Goal: Transaction & Acquisition: Obtain resource

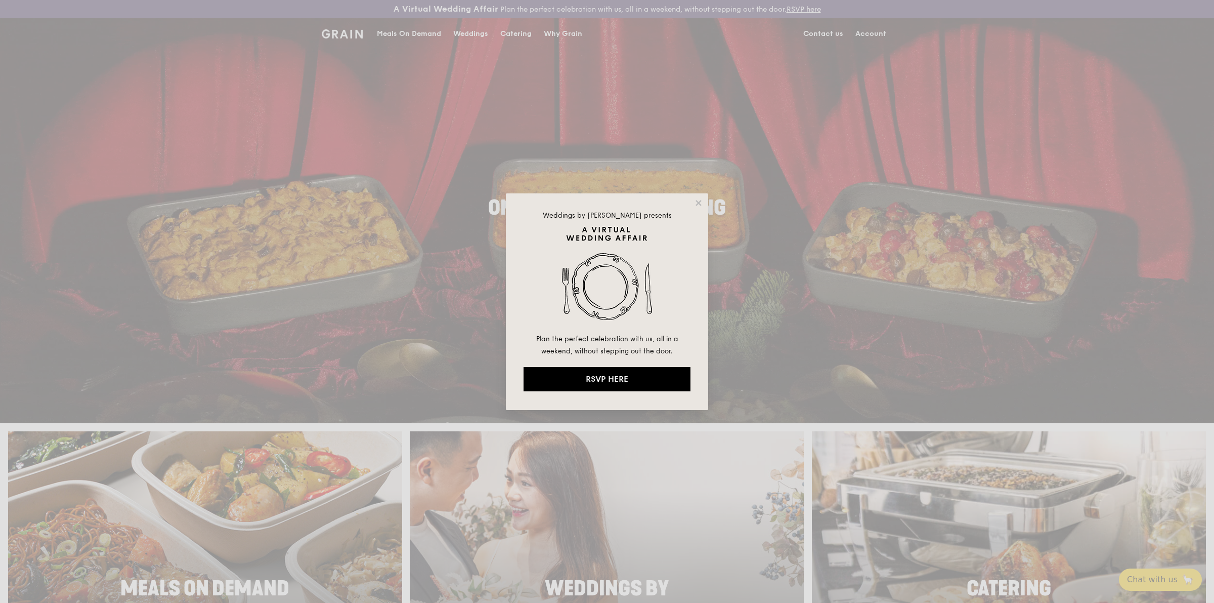
drag, startPoint x: 701, startPoint y: 199, endPoint x: 704, endPoint y: 193, distance: 6.6
click at [701, 199] on icon at bounding box center [698, 202] width 9 height 9
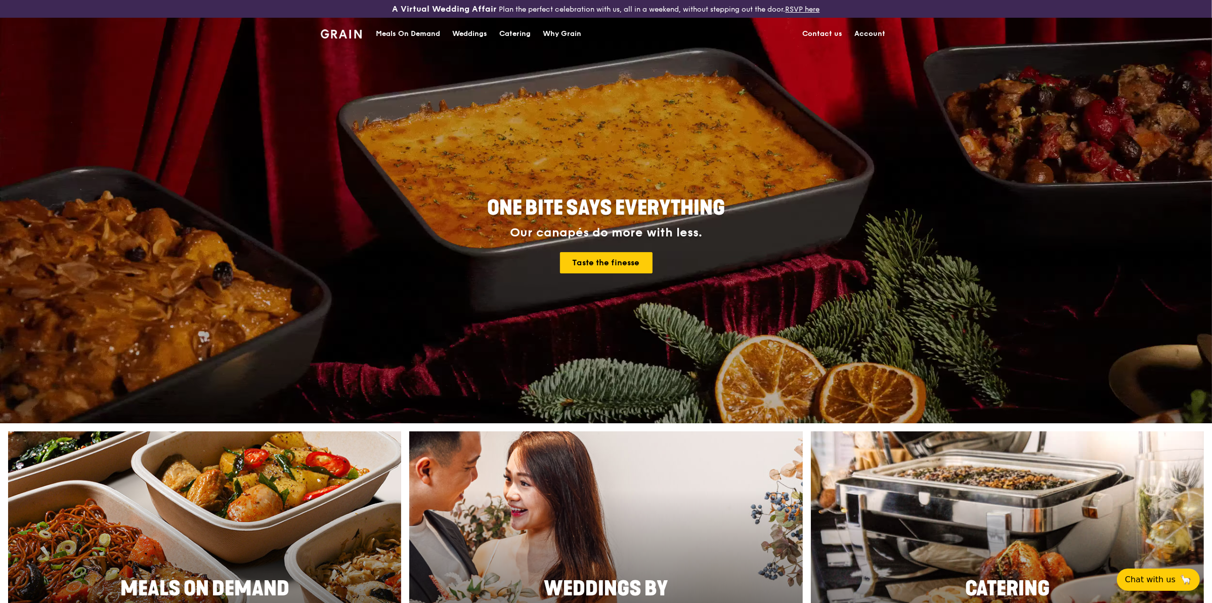
click at [881, 30] on link "Account" at bounding box center [870, 34] width 43 height 30
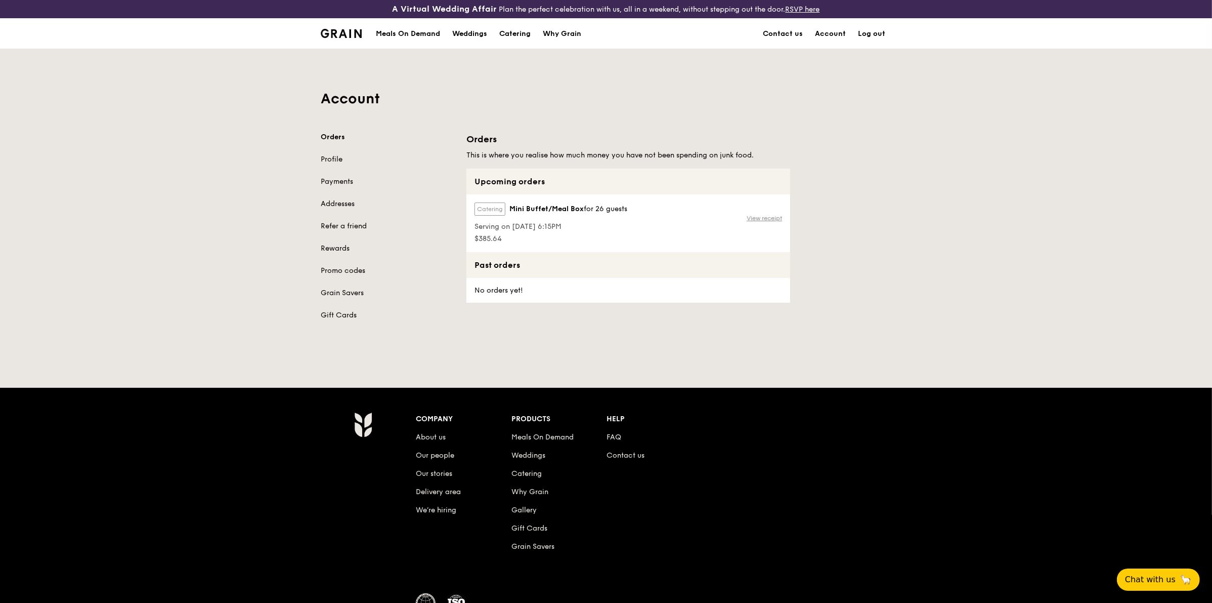
click at [761, 218] on link "View receipt" at bounding box center [764, 218] width 35 height 8
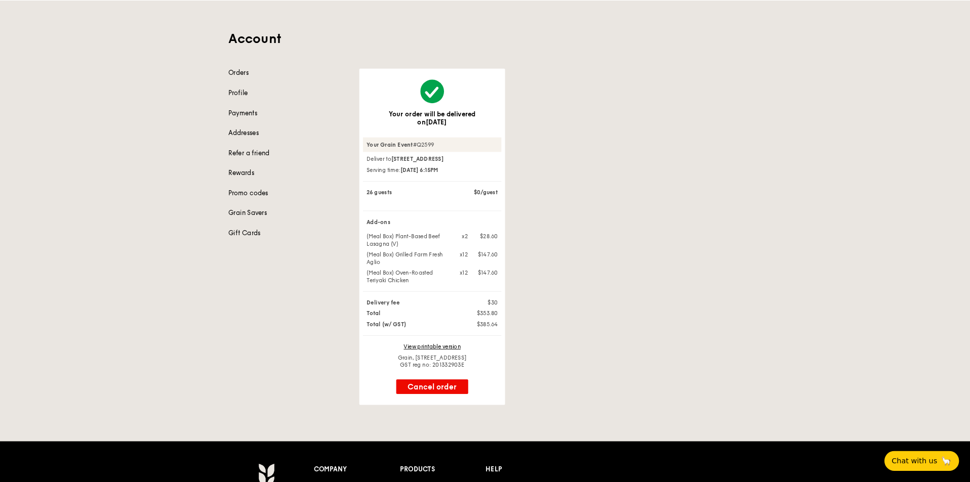
scroll to position [56, 0]
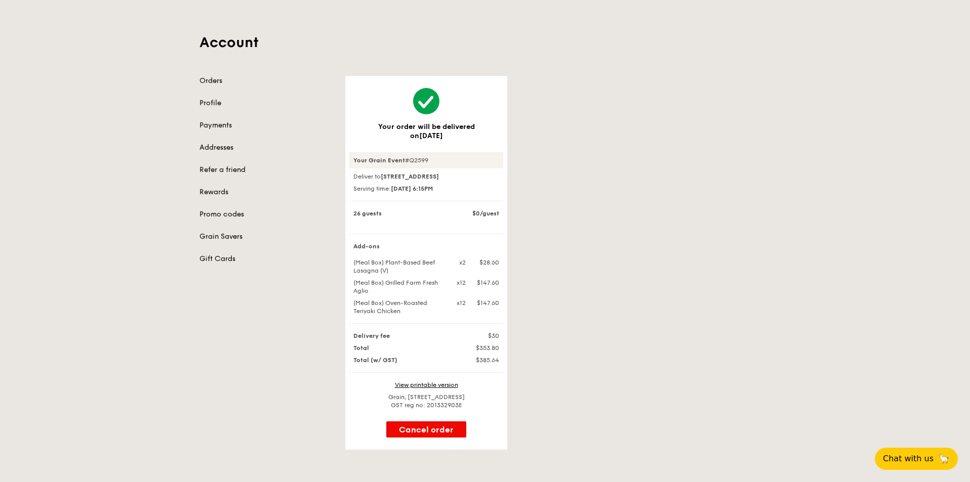
drag, startPoint x: 352, startPoint y: 260, endPoint x: 528, endPoint y: 312, distance: 183.6
click at [528, 312] on div "Your order will be delivered on [DATE] Your Grain Event #Q2599 Deliver to 1 Lor…" at bounding box center [557, 263] width 437 height 374
copy div "(Meal Box) Plant-Based Beef Lasagna (V) x2 $28.60 (Meal Box) Grilled Farm Fresh…"
click at [598, 223] on div "Your order will be delivered on [DATE] Your Grain Event #Q2599 Deliver to 1 Lor…" at bounding box center [557, 263] width 437 height 374
click at [225, 41] on h1 "Account" at bounding box center [484, 42] width 571 height 18
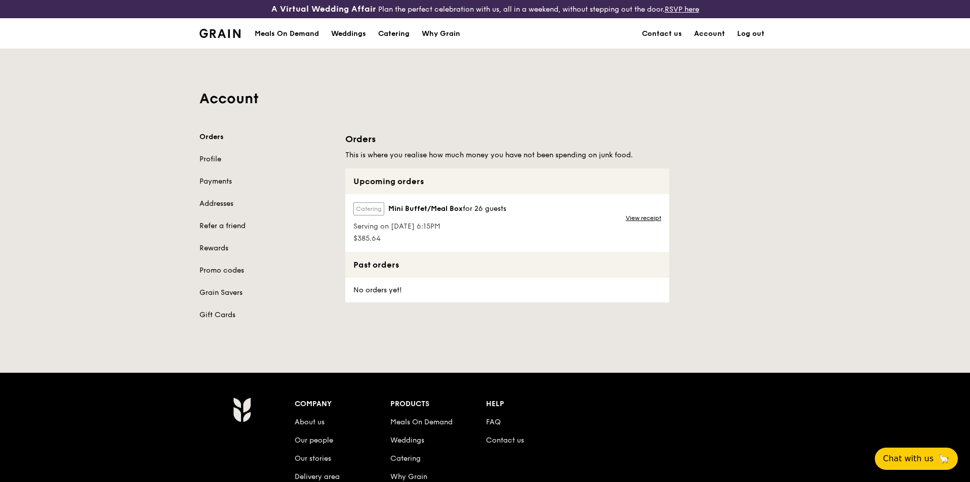
click at [296, 35] on div "Meals On Demand" at bounding box center [287, 34] width 64 height 30
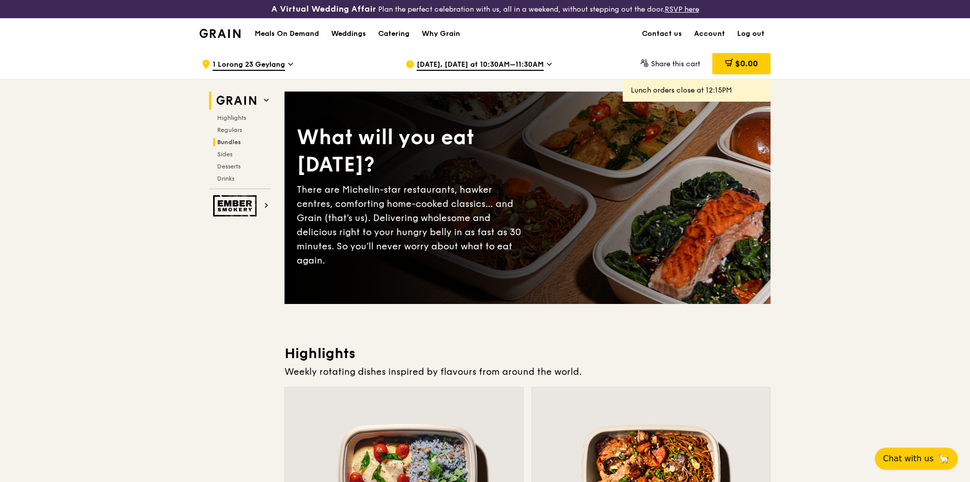
click at [231, 142] on span "Bundles" at bounding box center [229, 142] width 24 height 7
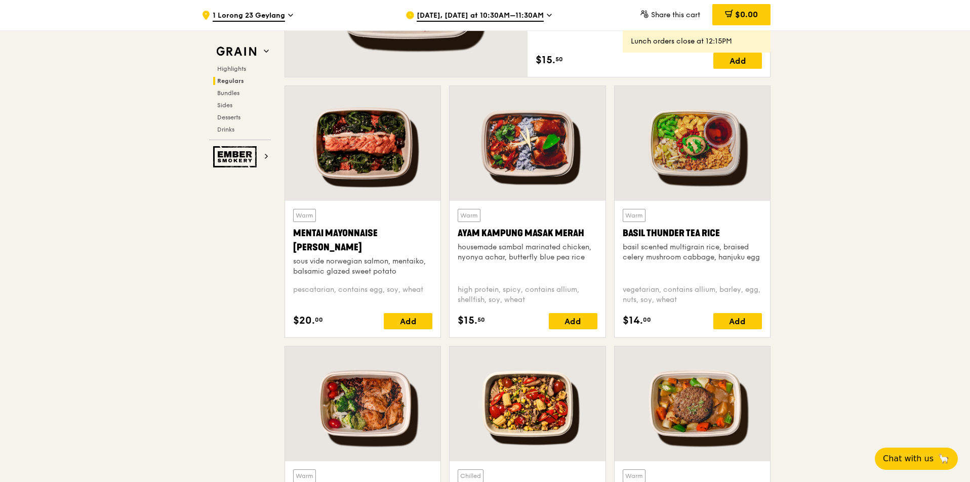
scroll to position [656, 0]
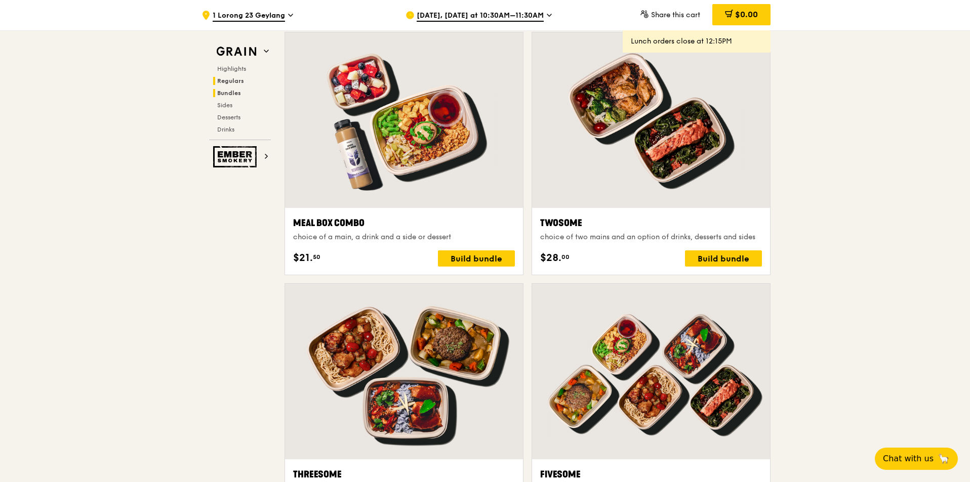
click at [230, 79] on span "Regulars" at bounding box center [230, 80] width 27 height 7
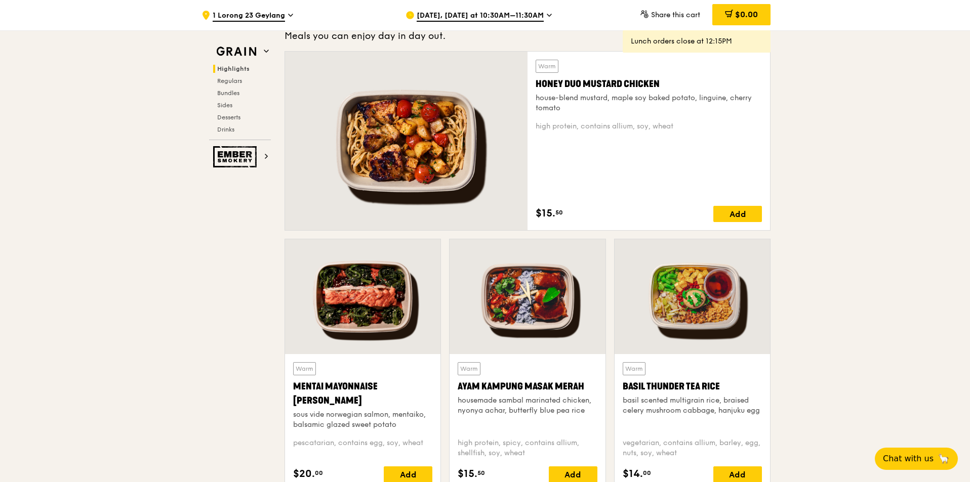
scroll to position [708, 0]
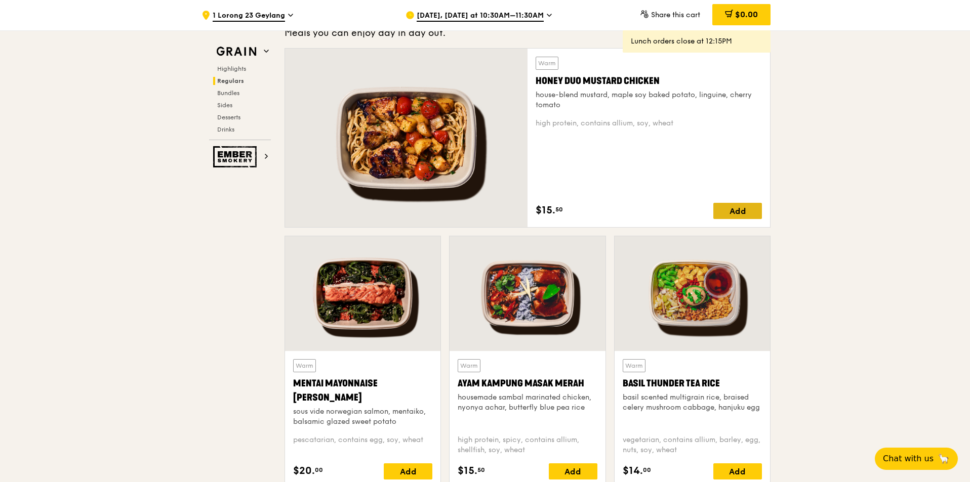
click at [746, 214] on div "Add" at bounding box center [737, 211] width 49 height 16
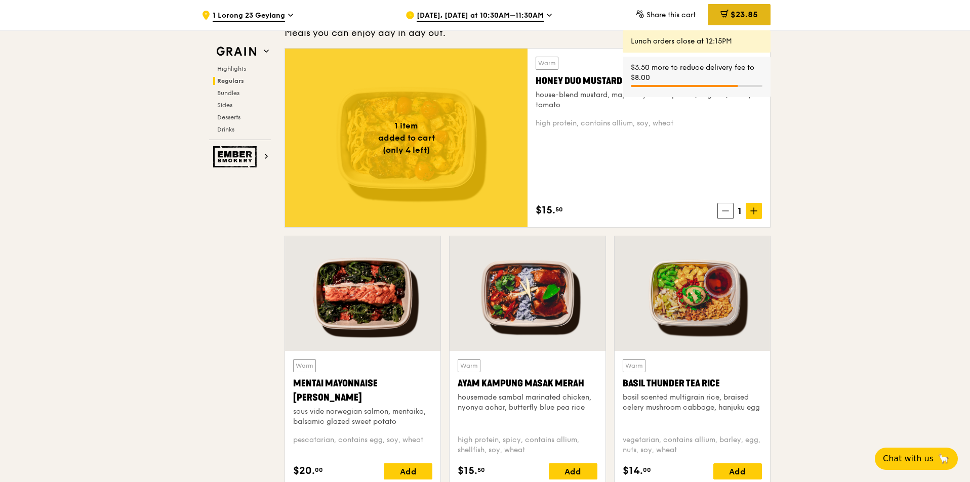
click at [720, 20] on span at bounding box center [724, 15] width 8 height 11
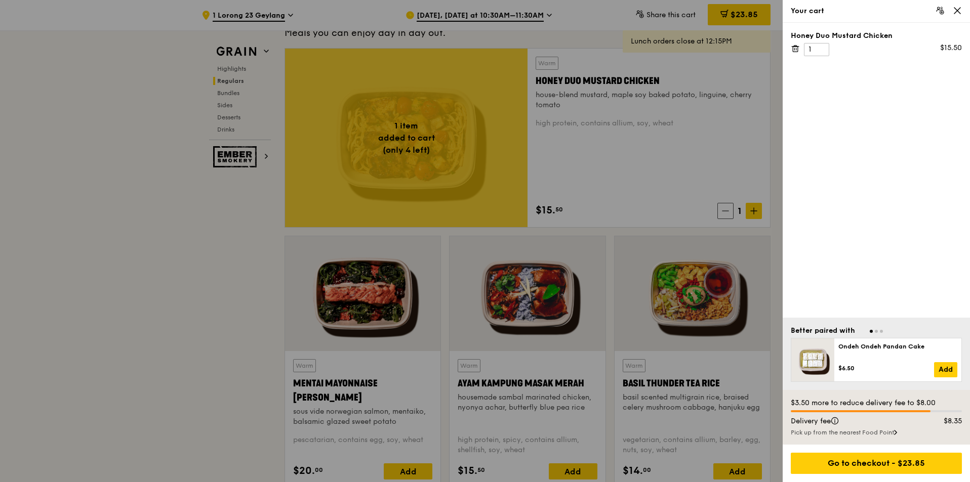
click at [958, 15] on div "Your cart" at bounding box center [875, 11] width 187 height 23
click at [958, 8] on icon at bounding box center [956, 10] width 9 height 9
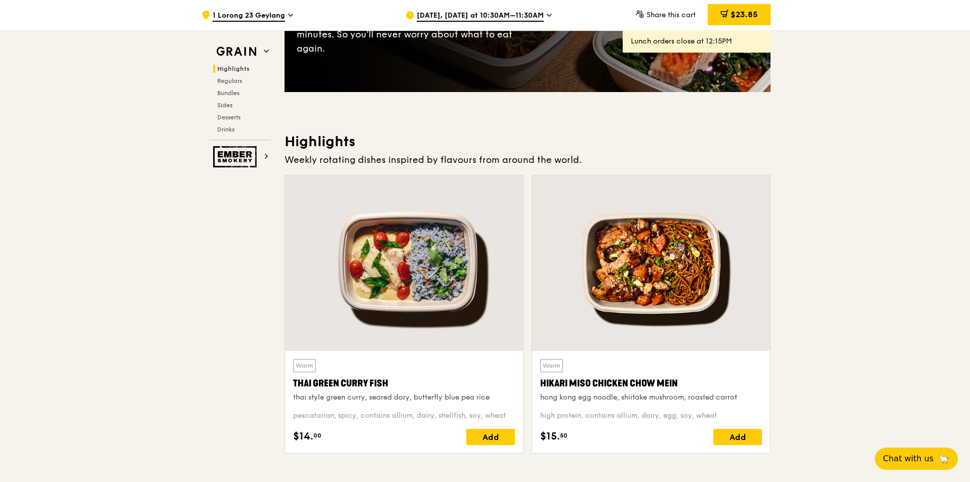
scroll to position [101, 0]
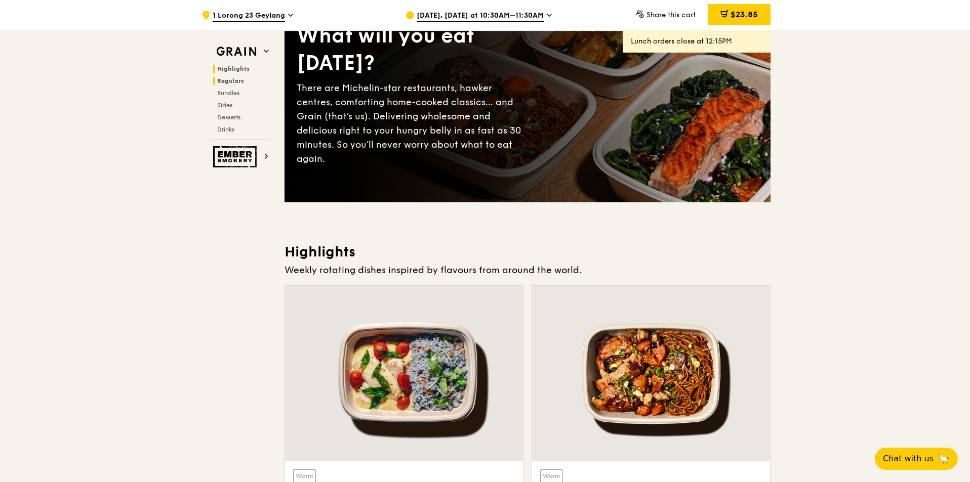
click at [229, 82] on span "Regulars" at bounding box center [230, 80] width 27 height 7
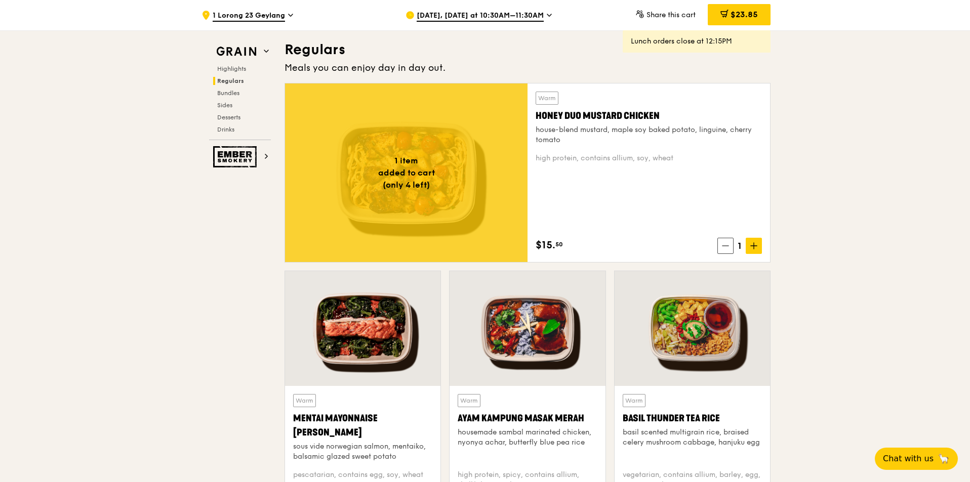
drag, startPoint x: 238, startPoint y: 300, endPoint x: 245, endPoint y: 298, distance: 6.9
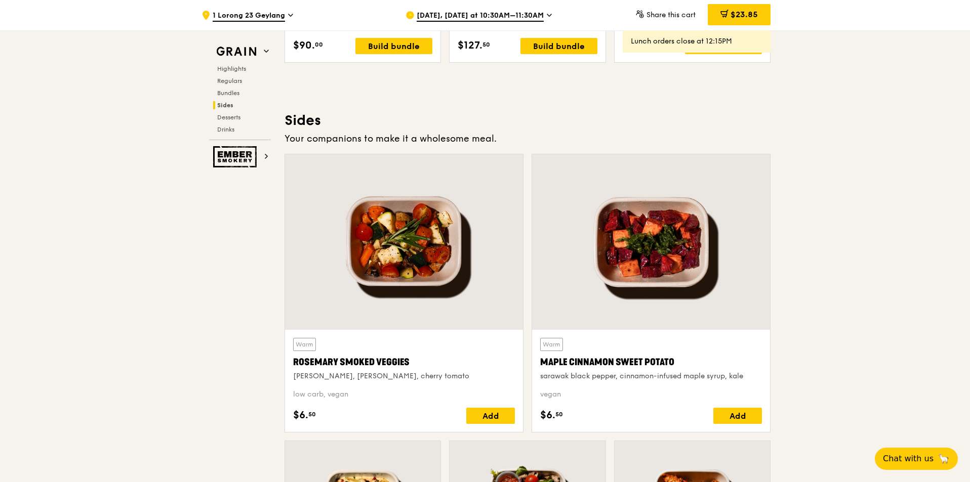
scroll to position [2647, 0]
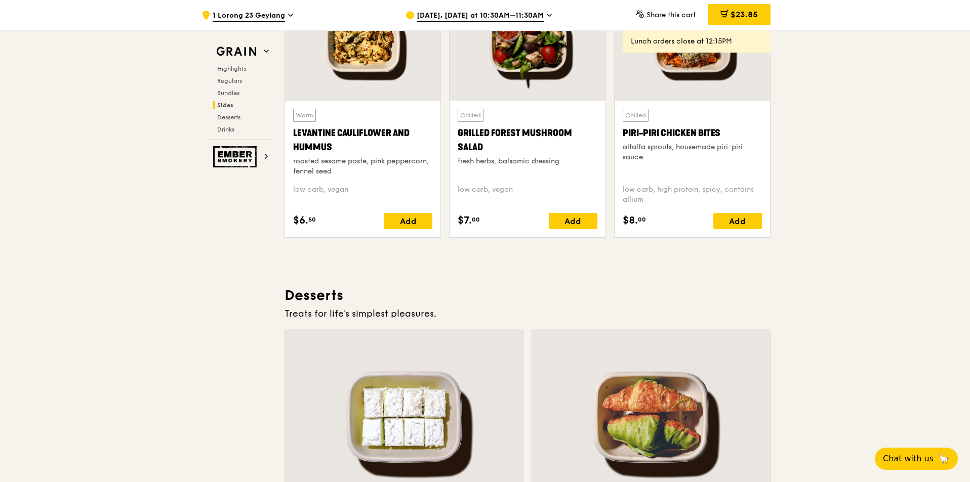
click at [499, 16] on span "[DATE], [DATE] at 10:30AM–11:30AM" at bounding box center [479, 16] width 127 height 11
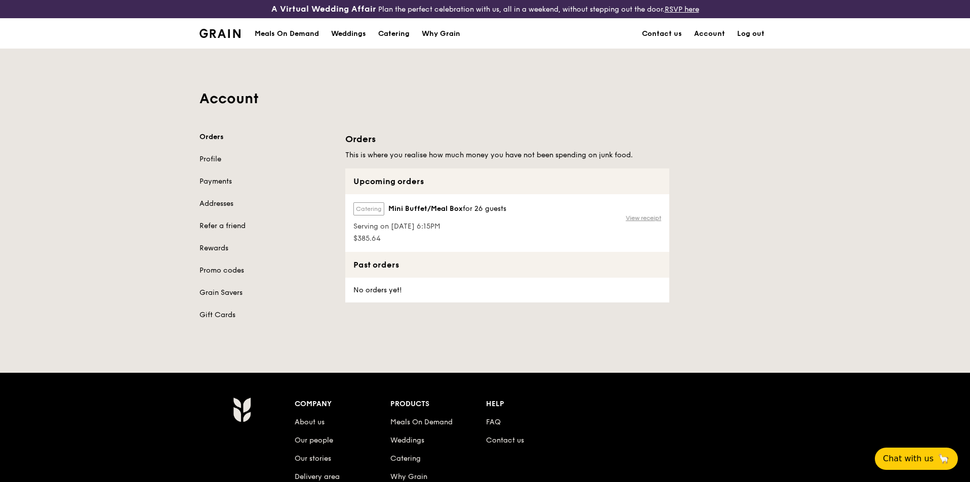
click at [652, 221] on link "View receipt" at bounding box center [642, 218] width 35 height 8
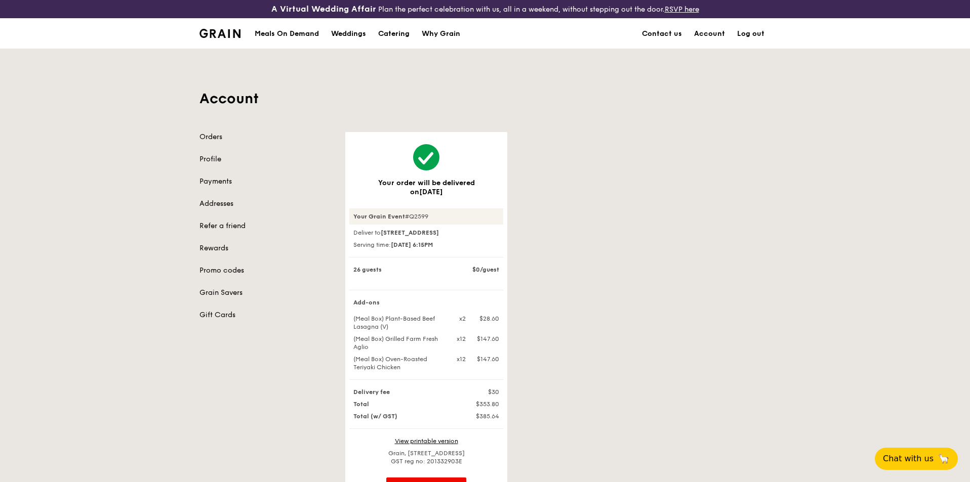
click at [368, 308] on div "Add-ons (Meal Box) Plant-Based Beef Lasagna (V) x2 $28.60 (Meal Box) Grilled Fa…" at bounding box center [426, 339] width 154 height 81
click at [370, 317] on div "(Meal Box) Plant-Based Beef Lasagna (V)" at bounding box center [399, 323] width 105 height 16
click at [370, 319] on div "(Meal Box) Plant-Based Beef Lasagna (V)" at bounding box center [399, 323] width 105 height 16
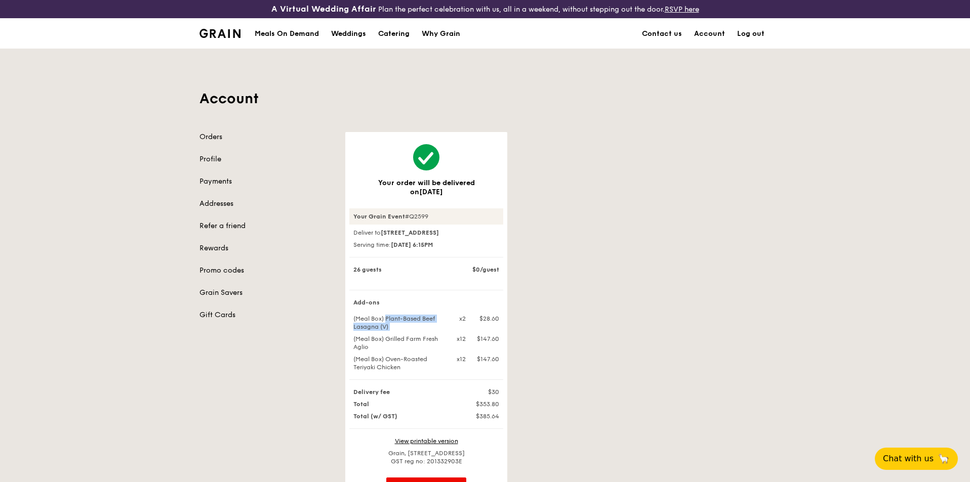
click at [391, 323] on div "(Meal Box) Plant-Based Beef Lasagna (V)" at bounding box center [399, 323] width 105 height 16
drag, startPoint x: 389, startPoint y: 327, endPoint x: 349, endPoint y: 312, distance: 42.9
click at [349, 312] on div "Add-ons (Meal Box) Plant-Based Beef Lasagna (V) x2 $28.60 (Meal Box) Grilled Fa…" at bounding box center [426, 339] width 154 height 81
copy div "(Meal Box) Plant-Based Beef Lasagna (V)"
click at [293, 31] on div "Meals On Demand" at bounding box center [287, 34] width 64 height 30
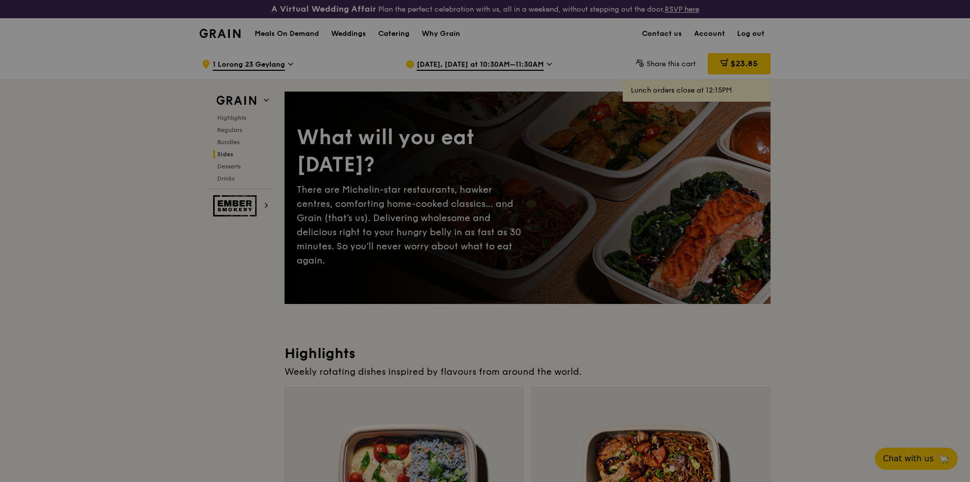
click at [437, 29] on div at bounding box center [485, 241] width 970 height 482
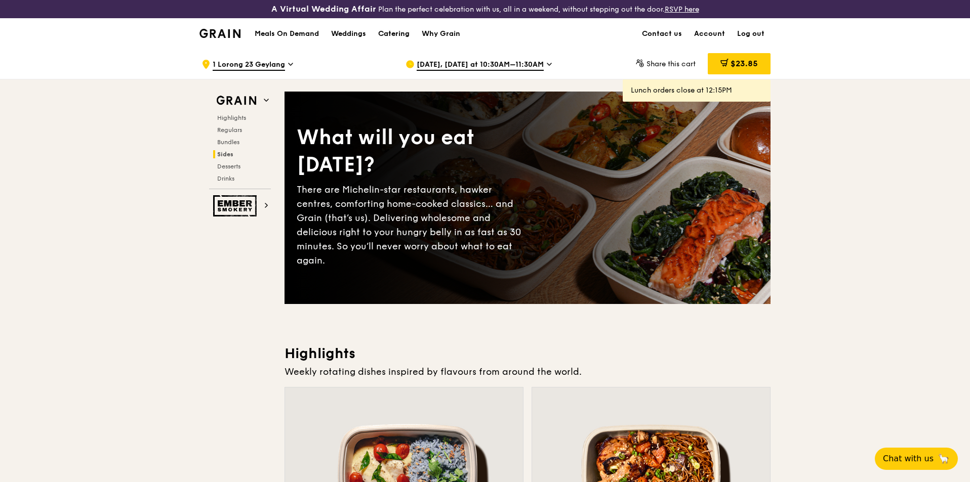
click at [404, 30] on div "Catering" at bounding box center [393, 34] width 31 height 30
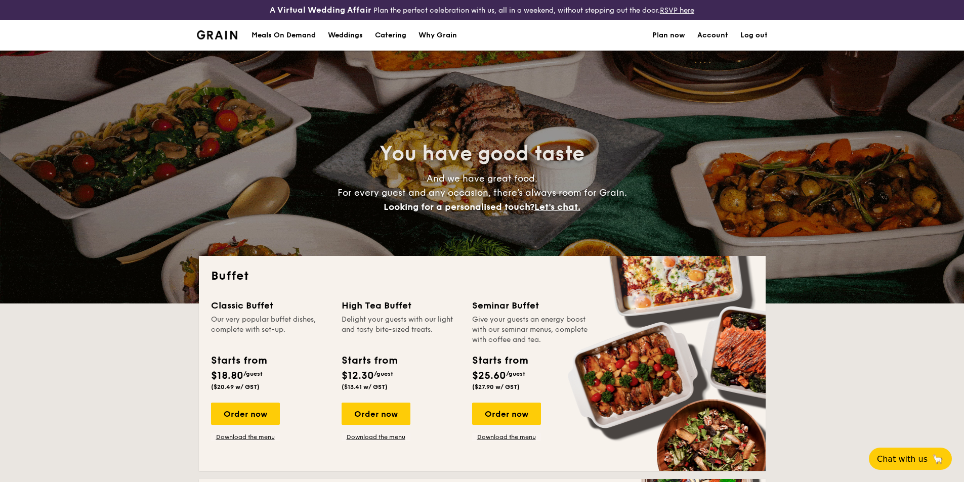
select select
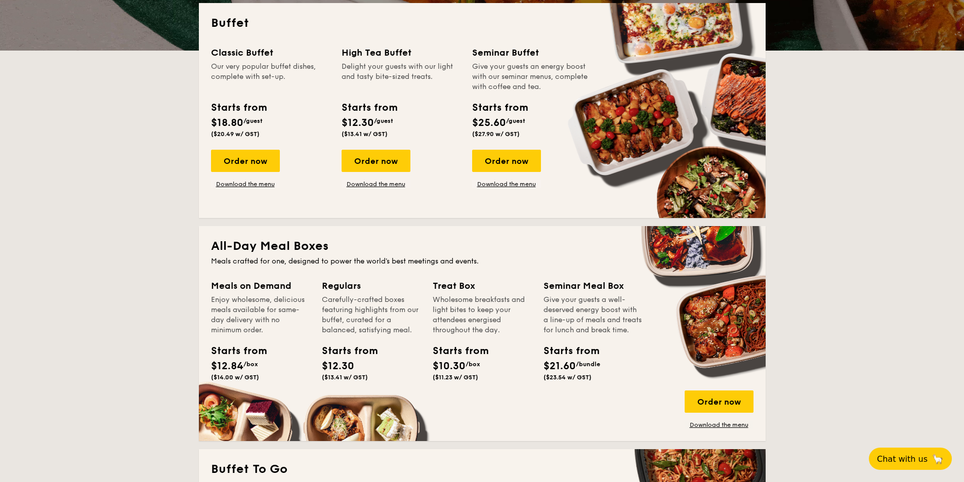
scroll to position [253, 0]
click at [709, 423] on link "Download the menu" at bounding box center [719, 425] width 69 height 8
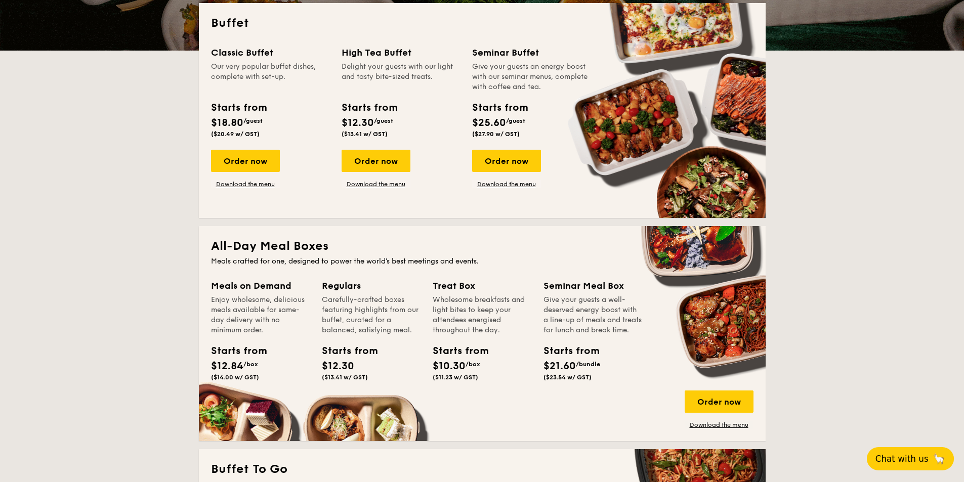
click at [903, 462] on span "Chat with us" at bounding box center [901, 459] width 53 height 10
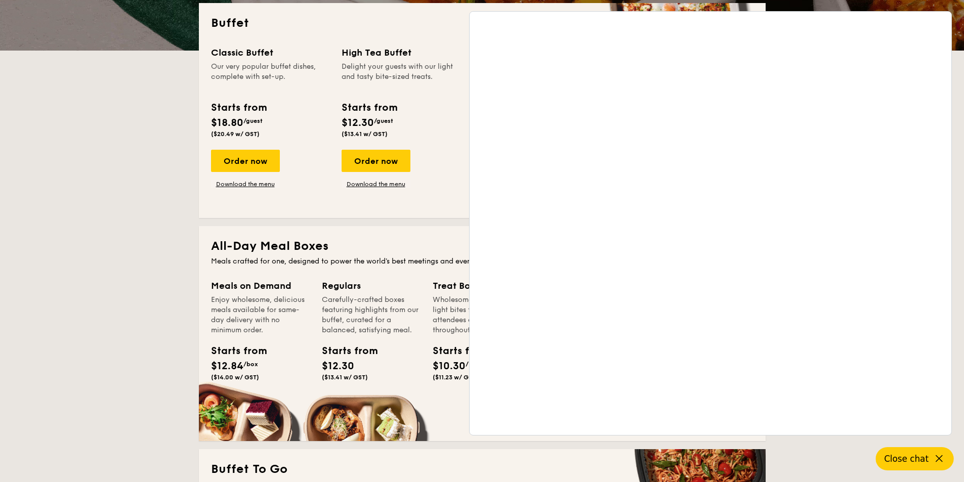
click at [443, 181] on div "Order now Download the menu" at bounding box center [401, 169] width 118 height 38
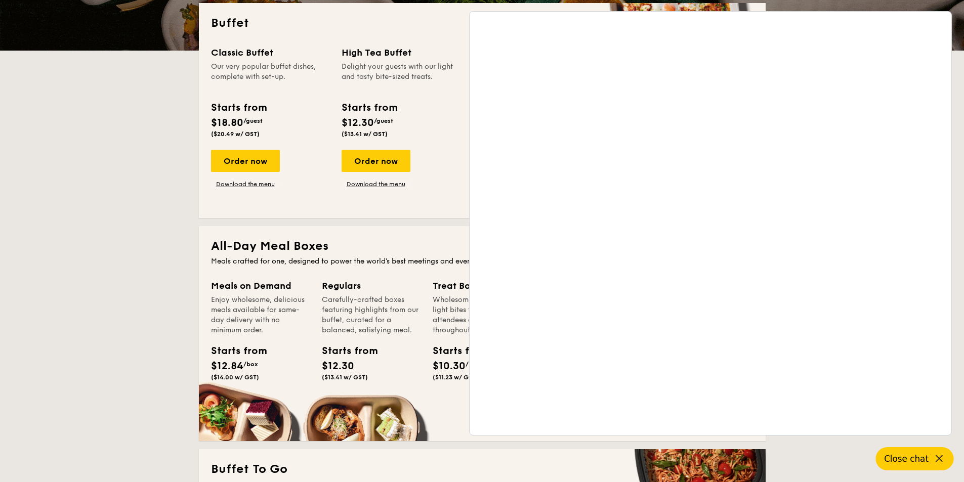
click at [933, 460] on icon at bounding box center [939, 459] width 12 height 12
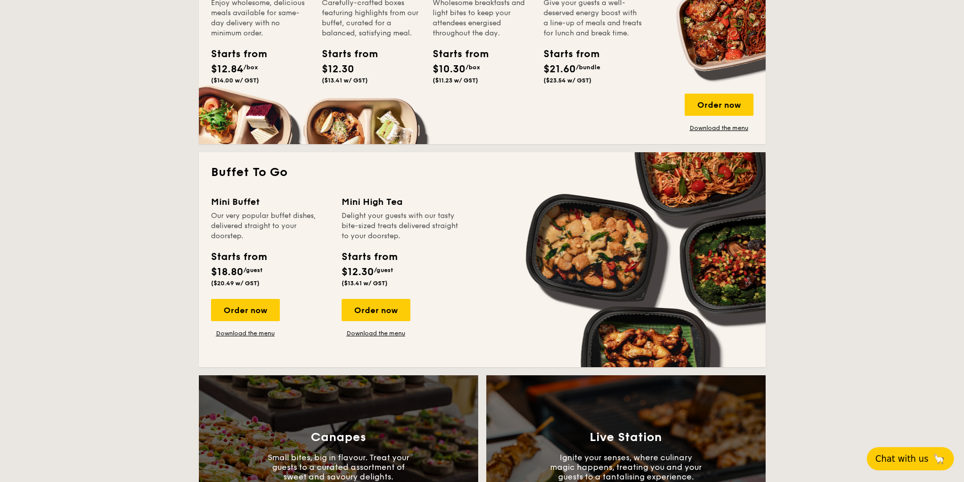
scroll to position [607, 0]
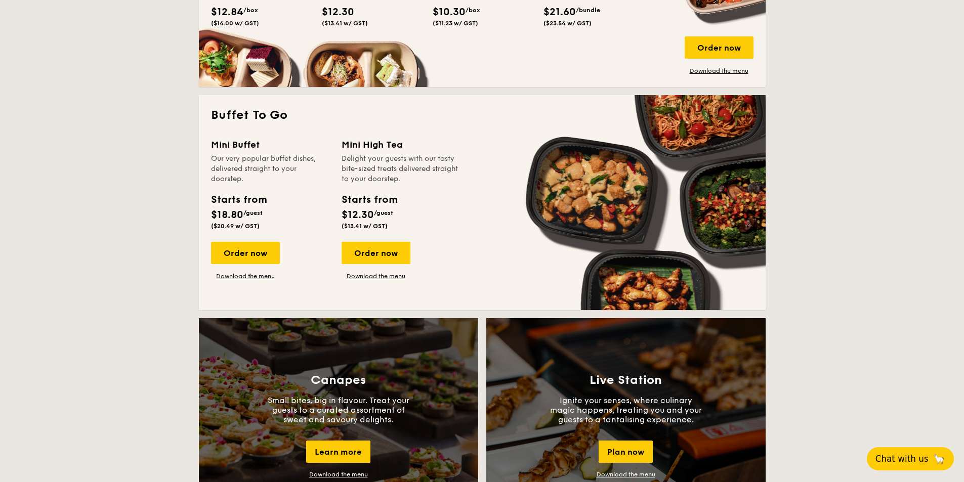
click at [910, 467] on button "Chat with us 🦙" at bounding box center [910, 458] width 87 height 23
